Goal: Task Accomplishment & Management: Use online tool/utility

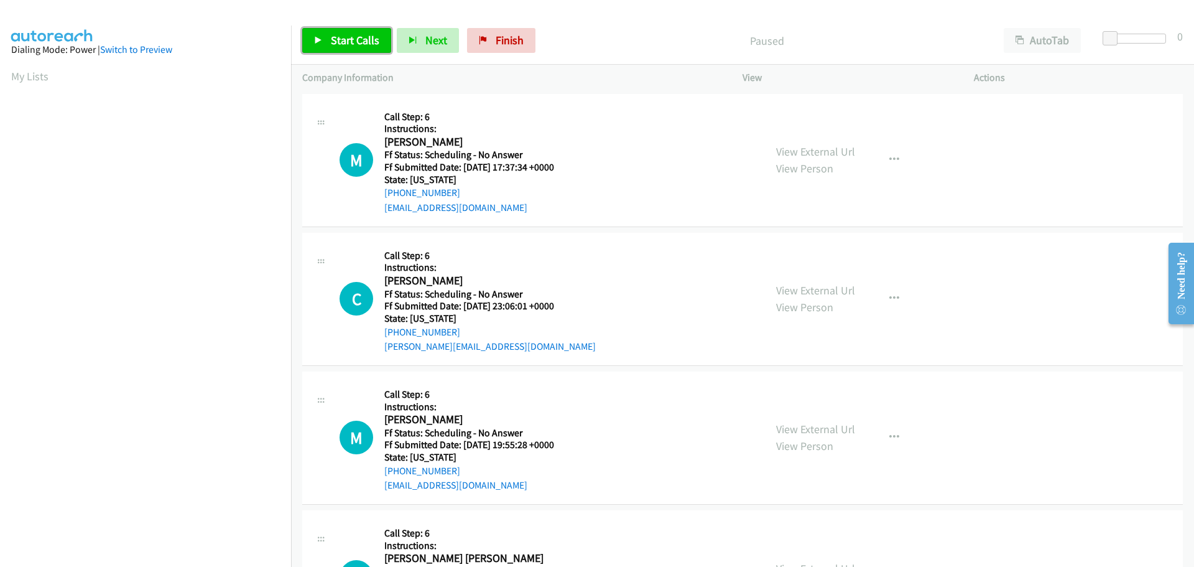
click at [326, 44] on link "Start Calls" at bounding box center [346, 40] width 89 height 25
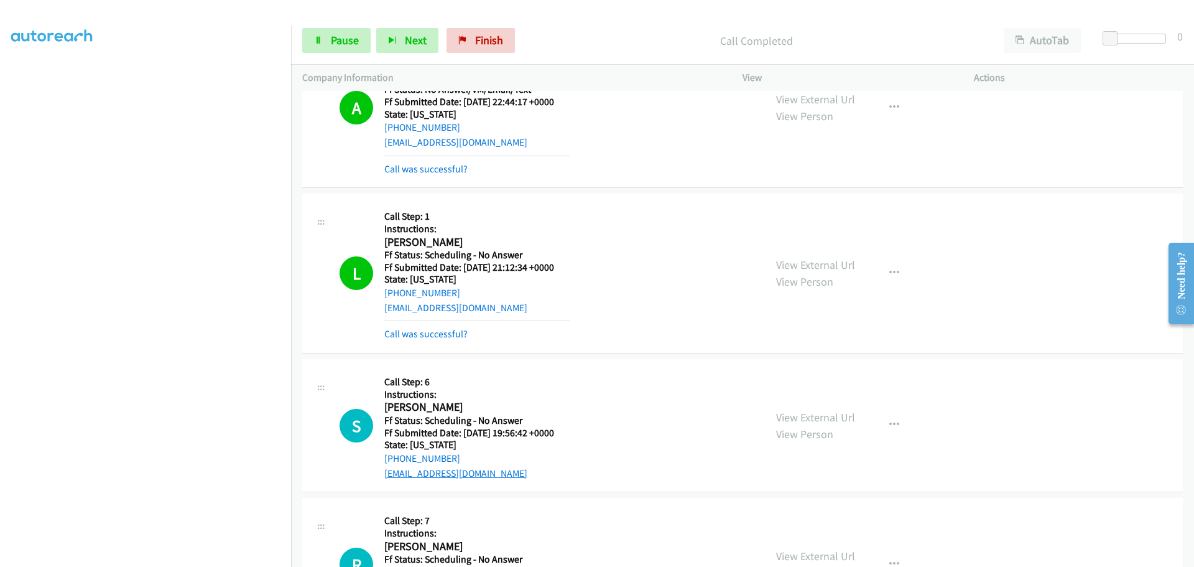
scroll to position [1120, 0]
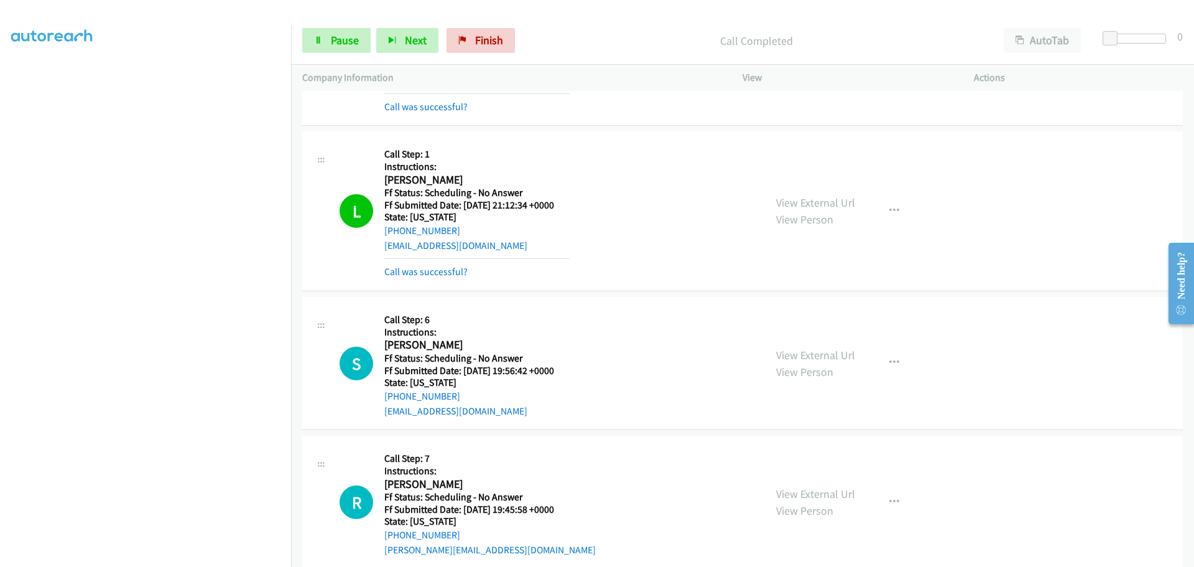
click at [315, 396] on div "S Callback Scheduled Call Step: 6 Instructions: [PERSON_NAME] America/New_York …" at bounding box center [534, 363] width 440 height 110
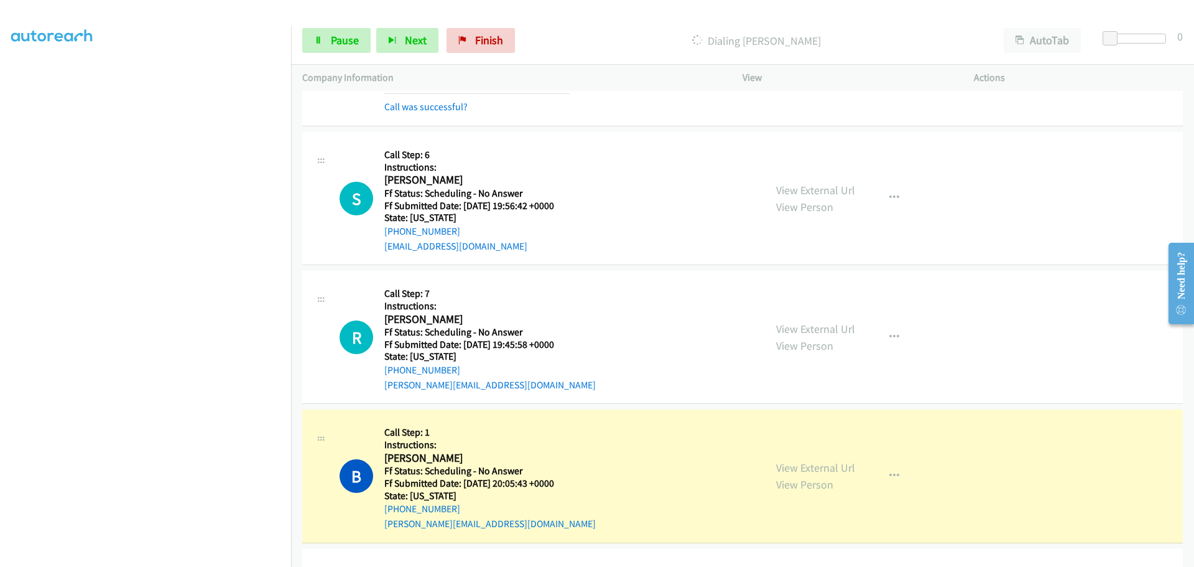
scroll to position [1306, 0]
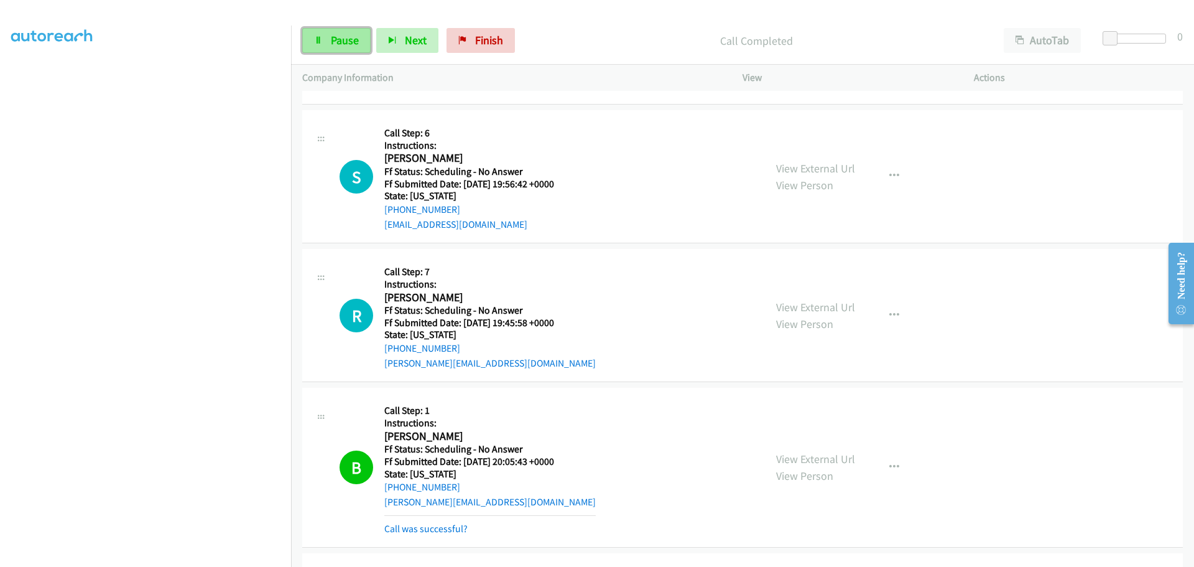
click at [324, 38] on link "Pause" at bounding box center [336, 40] width 68 height 25
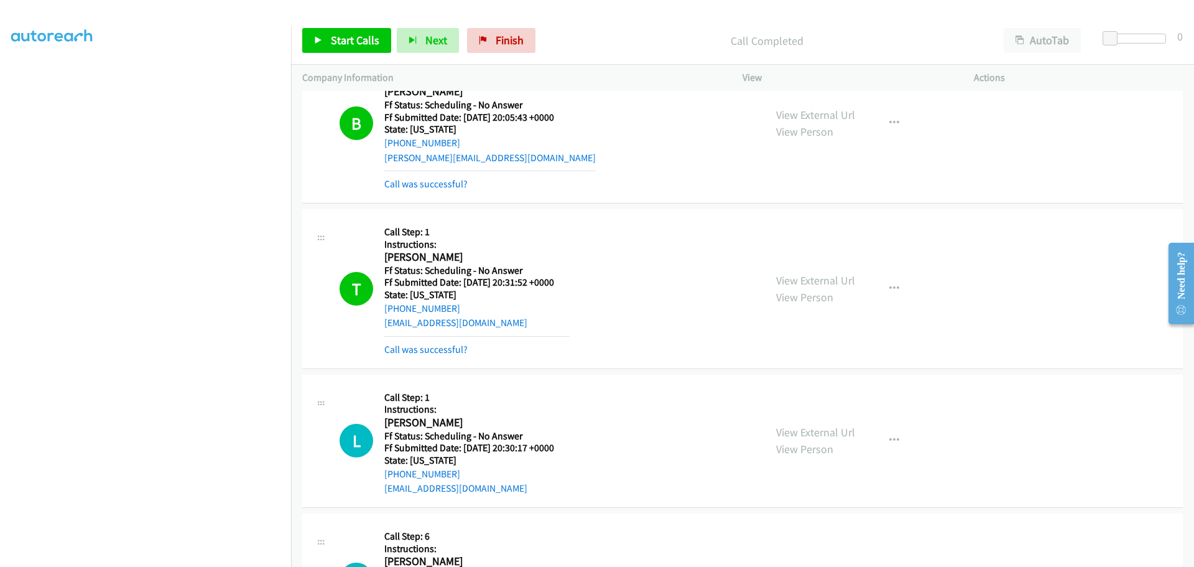
scroll to position [1680, 0]
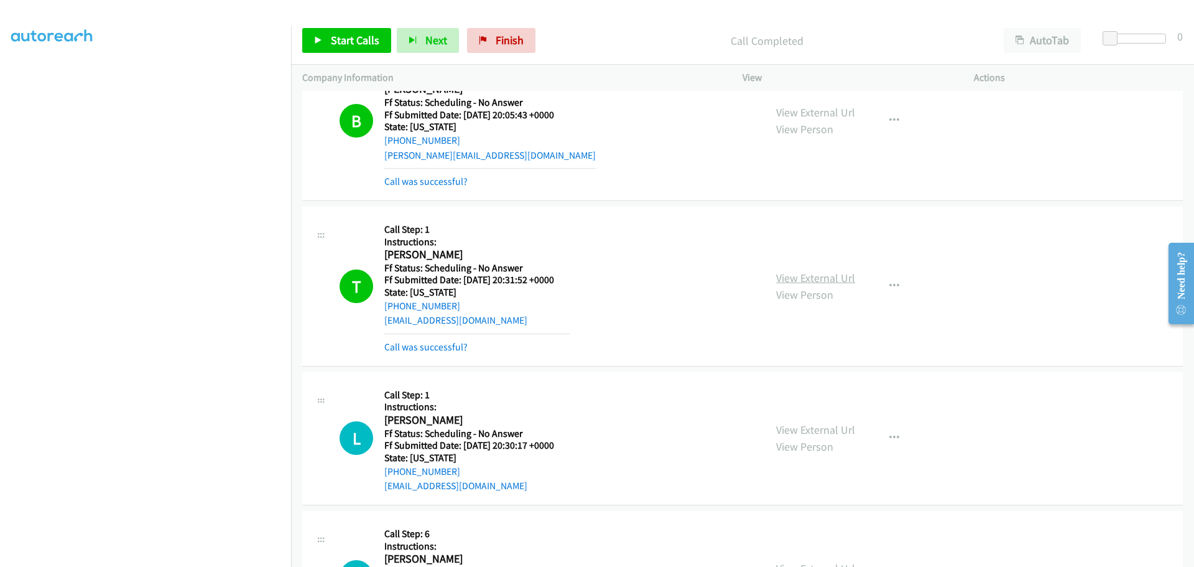
click at [789, 276] on link "View External Url" at bounding box center [815, 278] width 79 height 14
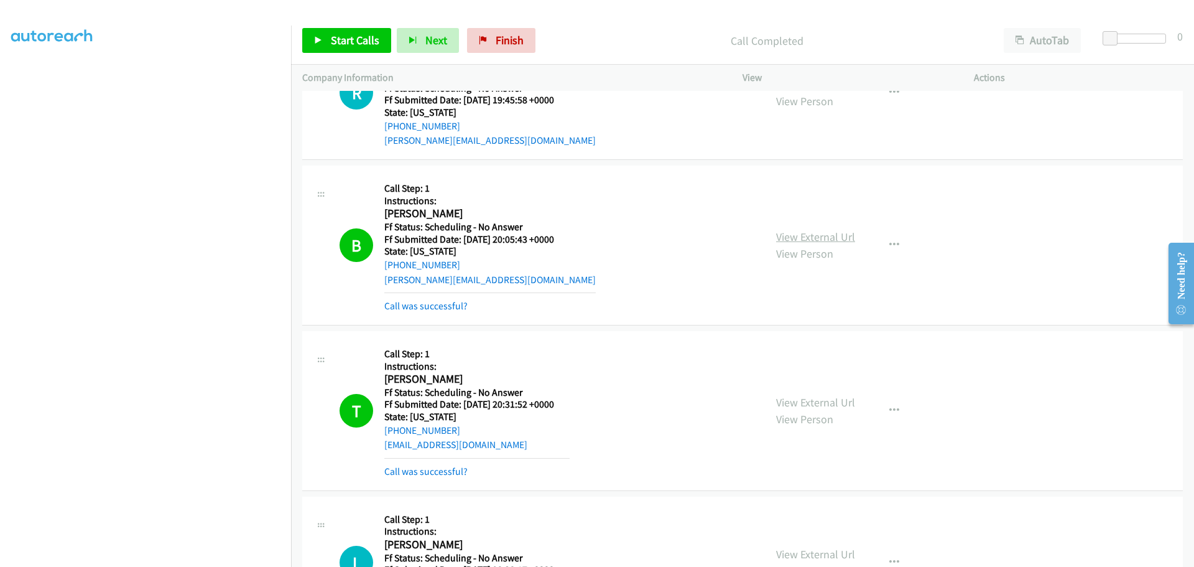
click at [786, 239] on link "View External Url" at bounding box center [815, 237] width 79 height 14
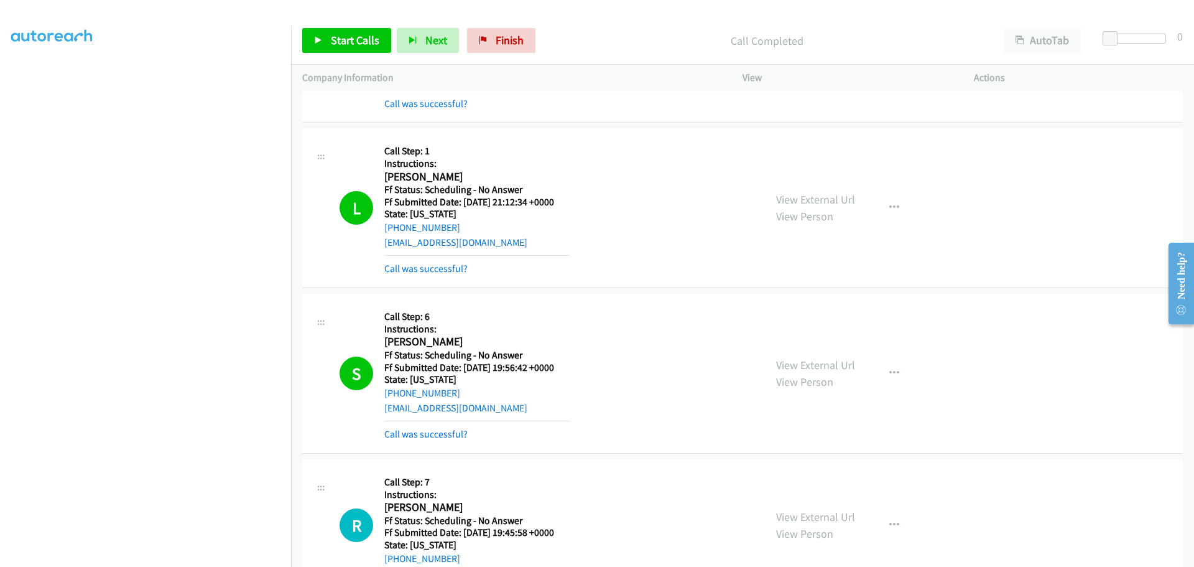
scroll to position [1120, 0]
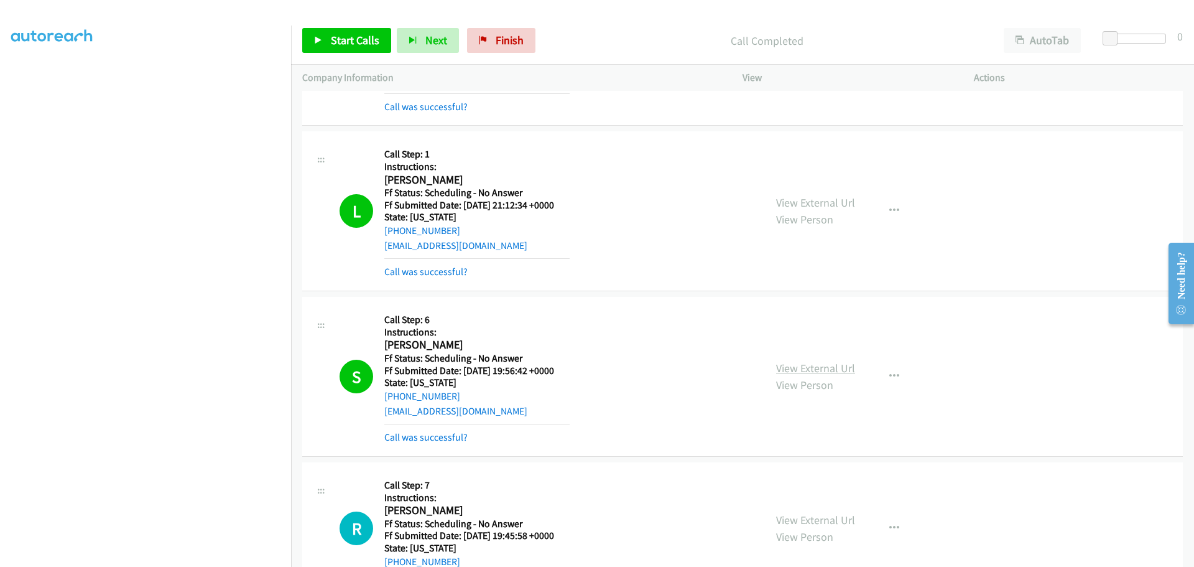
click at [806, 370] on link "View External Url" at bounding box center [815, 368] width 79 height 14
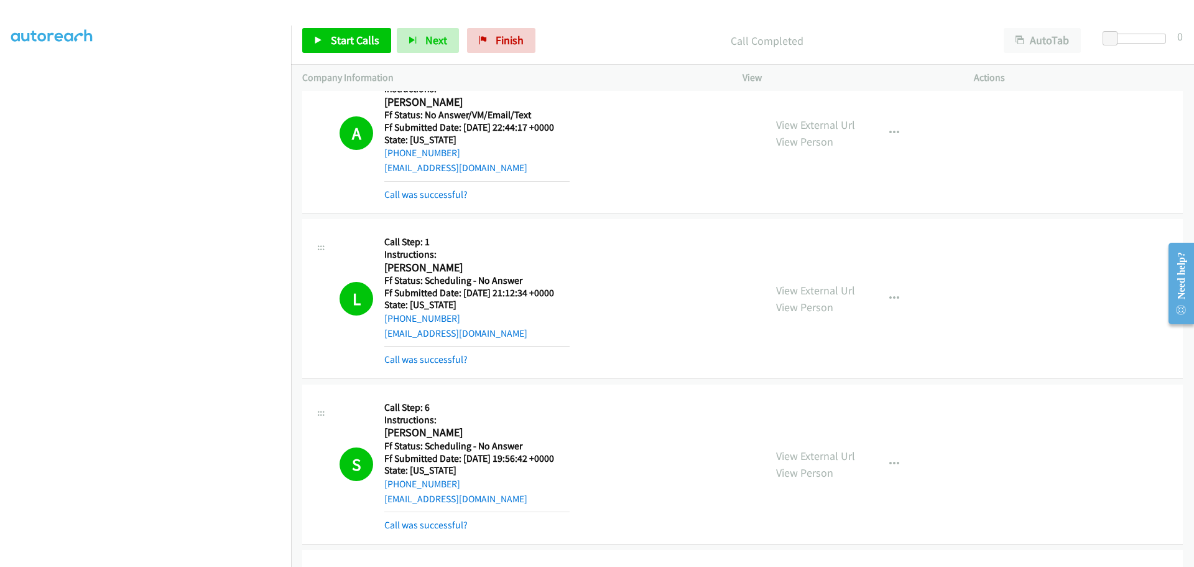
scroll to position [995, 0]
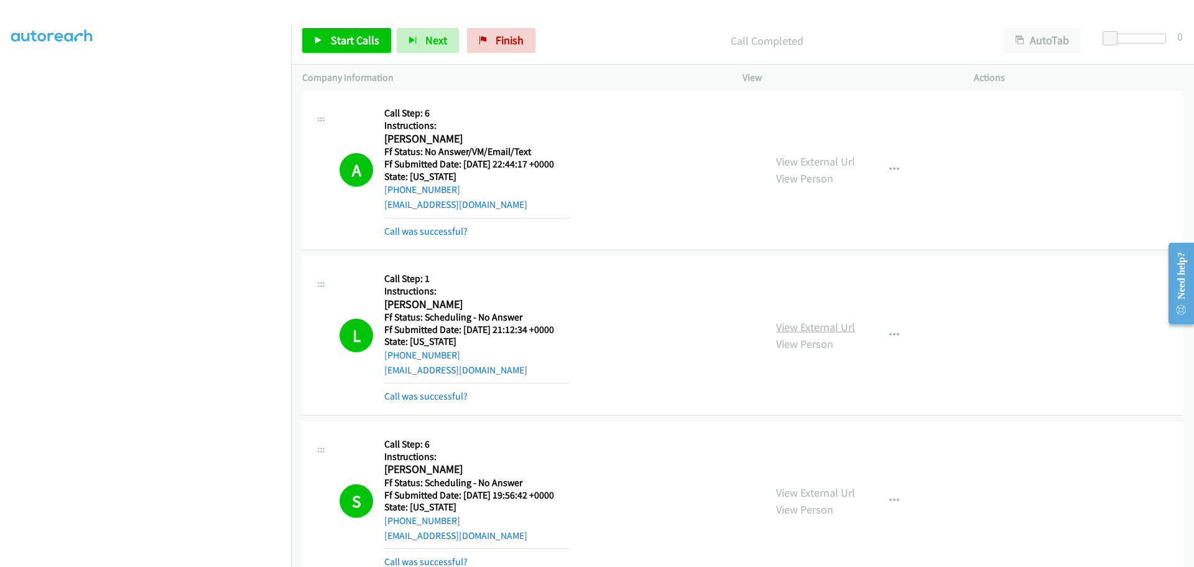
click at [792, 331] on link "View External Url" at bounding box center [815, 327] width 79 height 14
click at [781, 162] on link "View External Url" at bounding box center [815, 161] width 79 height 14
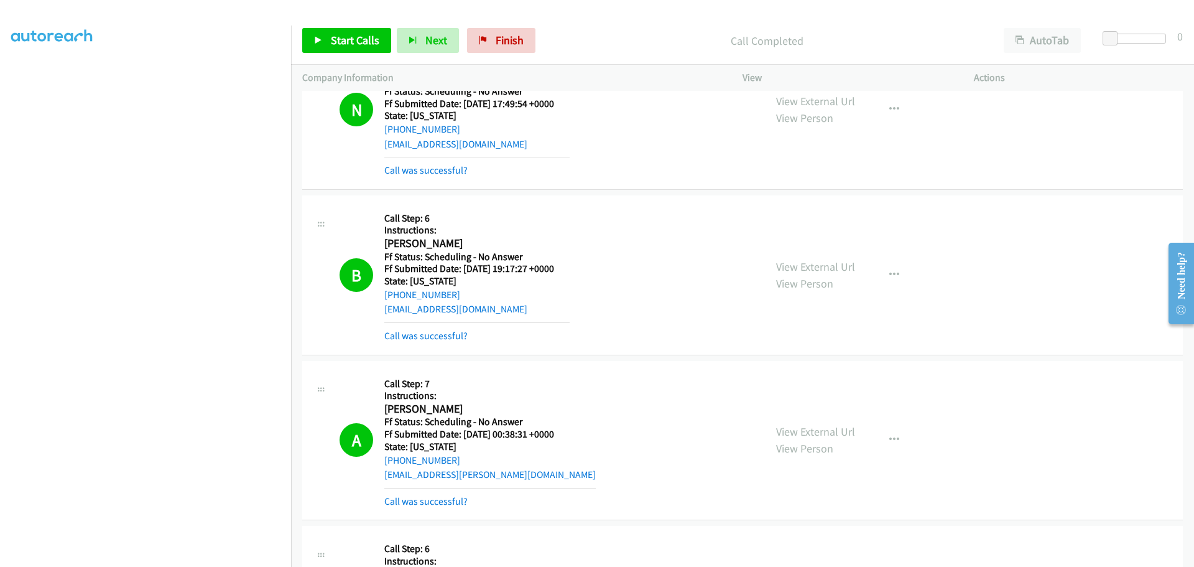
scroll to position [498, 0]
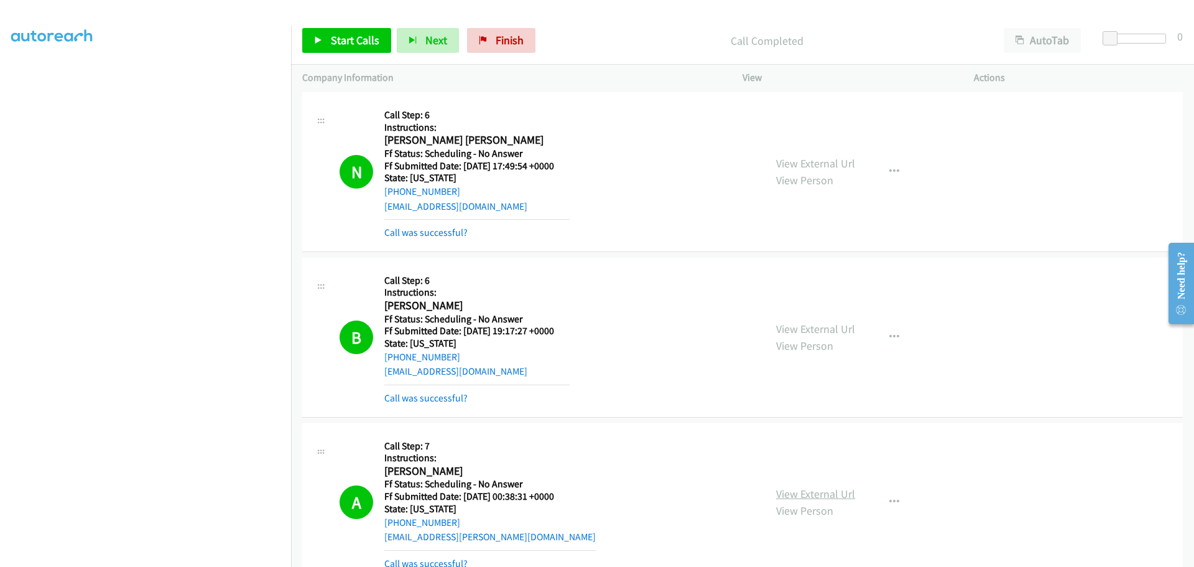
click at [811, 498] on link "View External Url" at bounding box center [815, 493] width 79 height 14
click at [788, 332] on link "View External Url" at bounding box center [815, 329] width 79 height 14
click at [777, 157] on link "View External Url" at bounding box center [815, 163] width 79 height 14
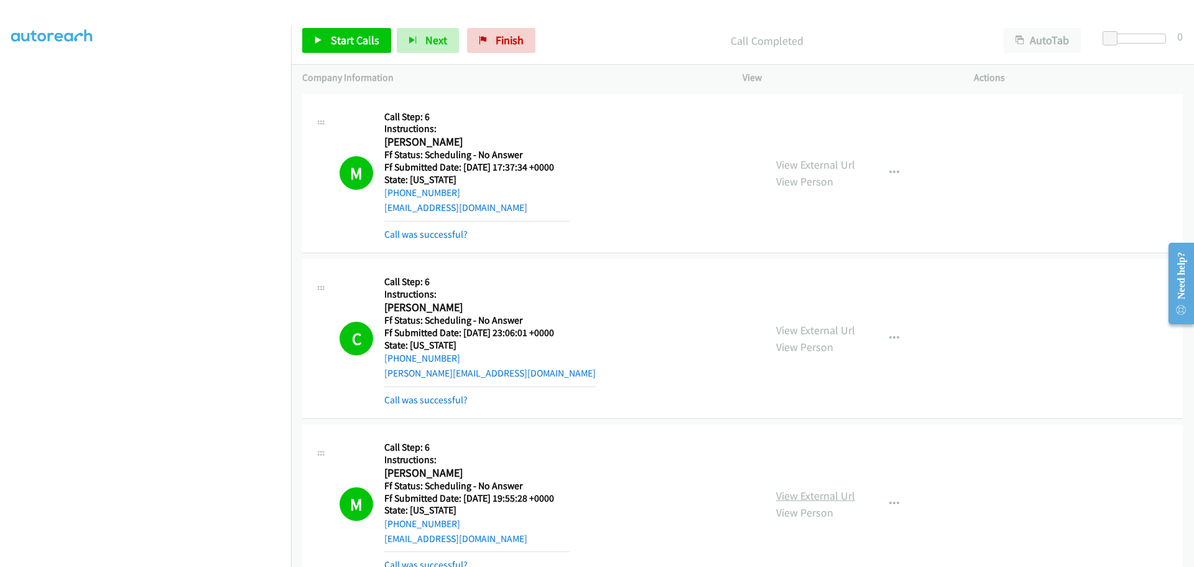
click at [813, 496] on link "View External Url" at bounding box center [815, 495] width 79 height 14
click at [795, 334] on link "View External Url" at bounding box center [815, 330] width 79 height 14
click at [808, 161] on link "View External Url" at bounding box center [815, 164] width 79 height 14
